Goal: Transaction & Acquisition: Download file/media

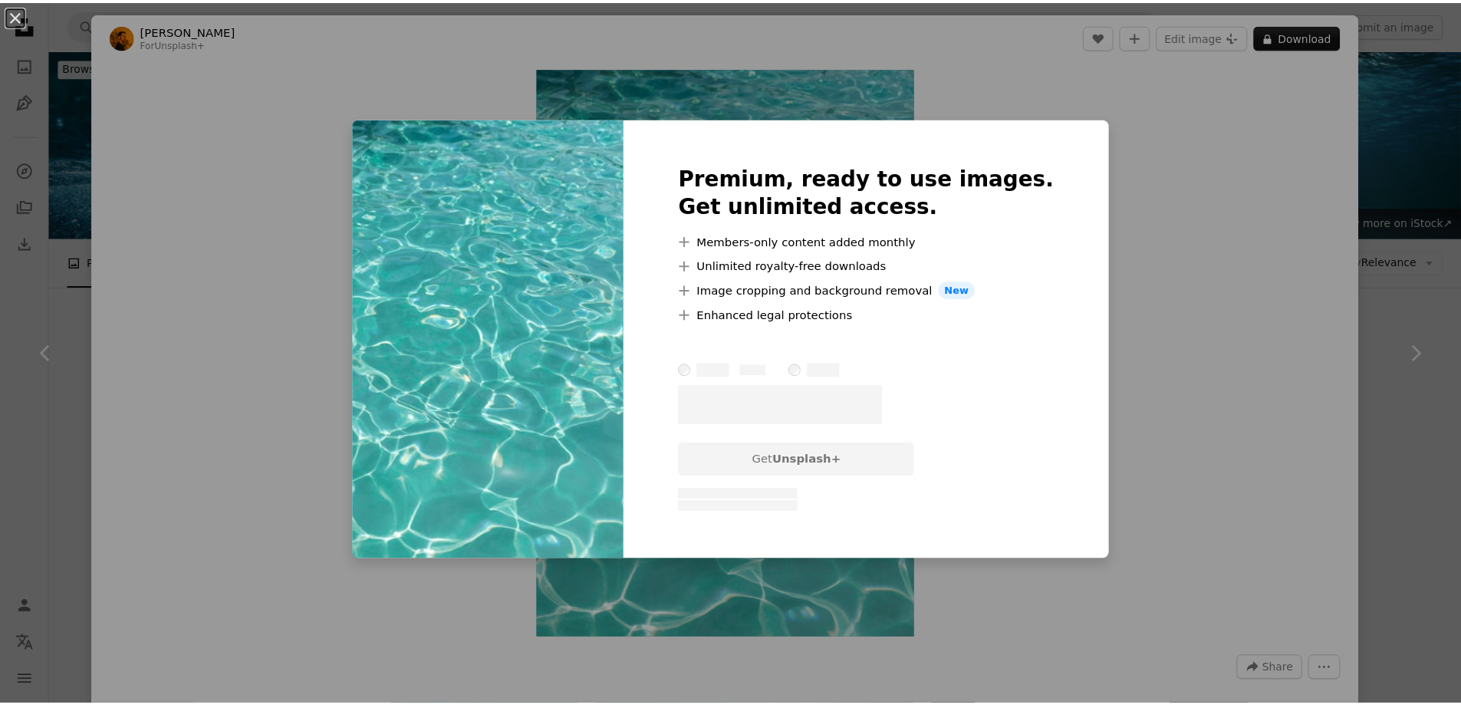
scroll to position [7746, 0]
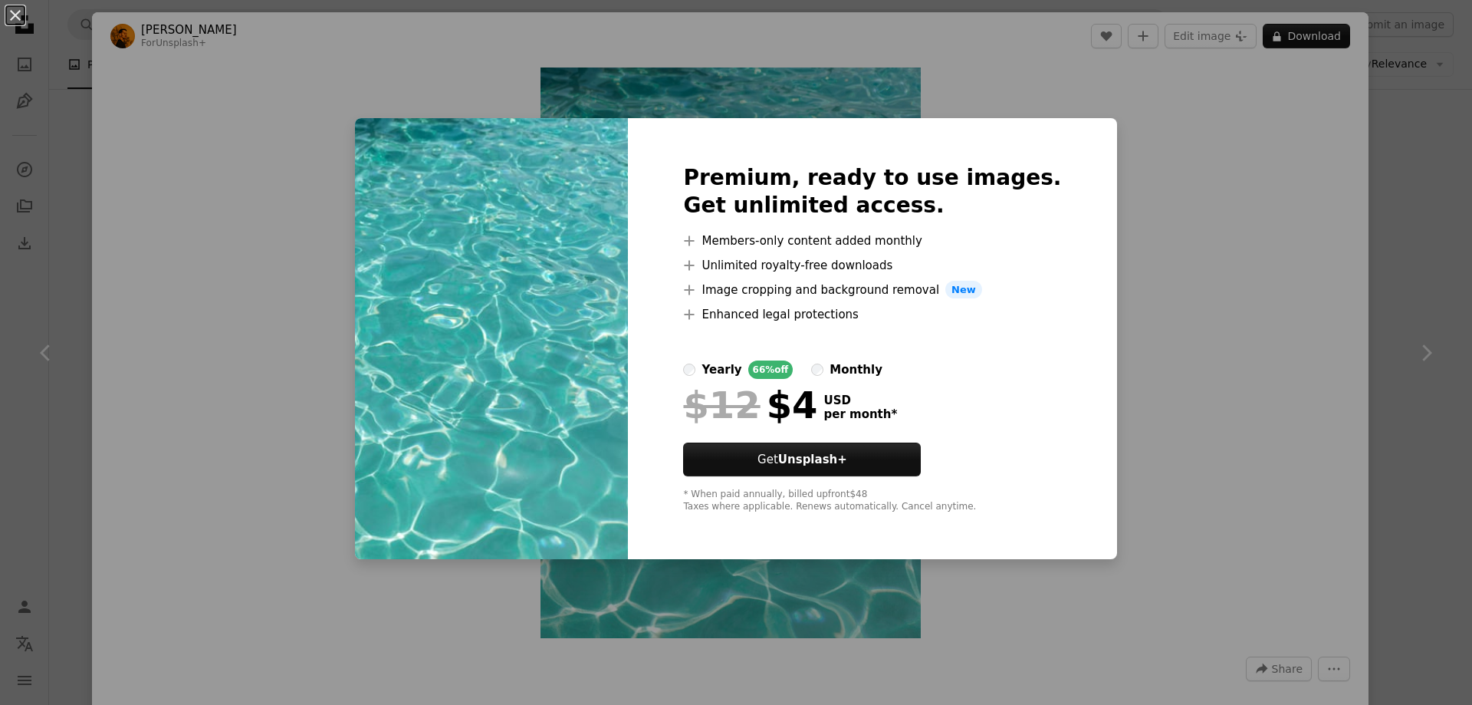
click at [1410, 38] on div "An X shape Premium, ready to use images. Get unlimited access. A plus sign Memb…" at bounding box center [736, 352] width 1472 height 705
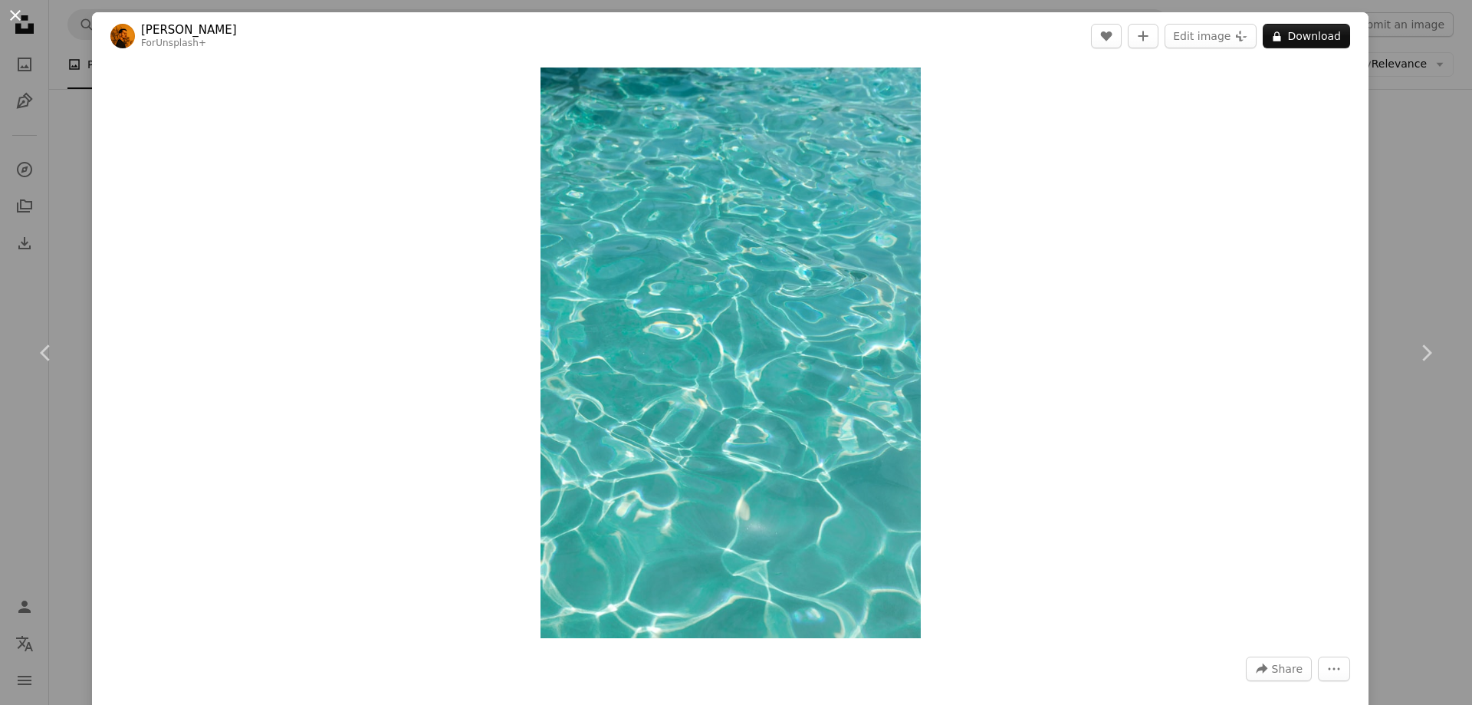
click at [18, 13] on button "An X shape" at bounding box center [15, 15] width 18 height 18
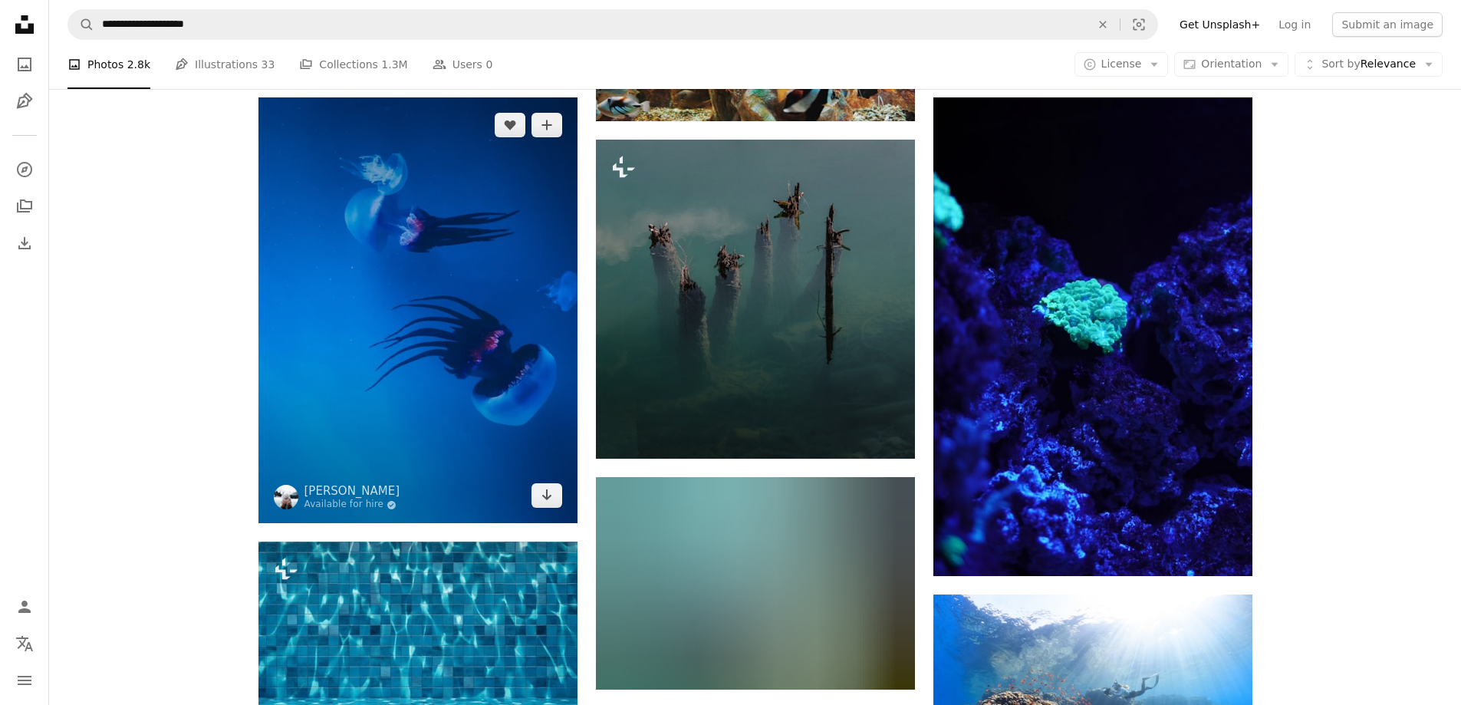
scroll to position [19710, 0]
